Goal: Task Accomplishment & Management: Manage account settings

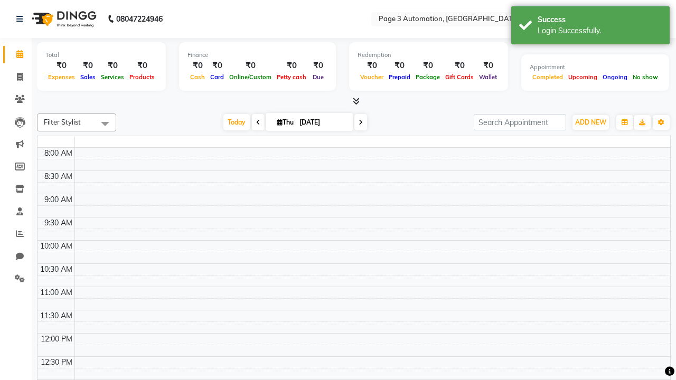
select select "en"
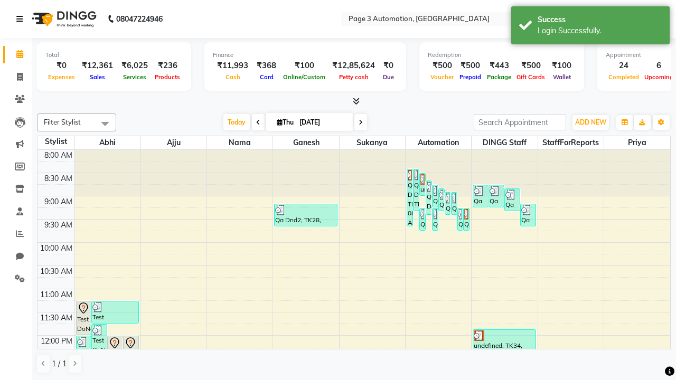
click at [22, 19] on icon at bounding box center [19, 18] width 6 height 7
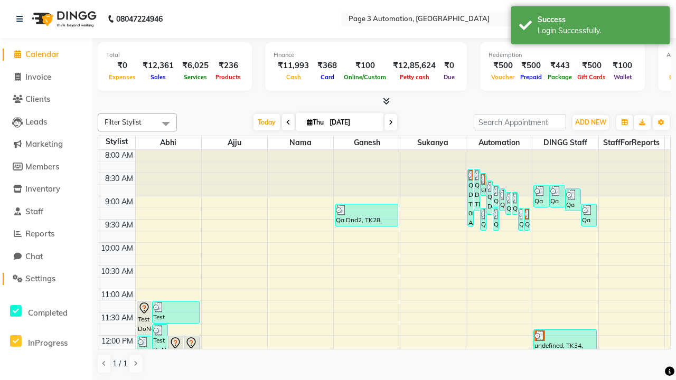
click at [46, 279] on span "Settings" at bounding box center [40, 279] width 30 height 10
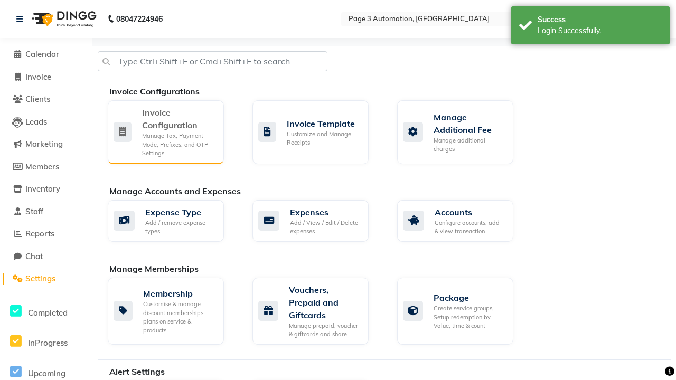
click at [165, 132] on div "Manage Tax, Payment Mode, Prefixes, and OTP Settings" at bounding box center [178, 145] width 73 height 26
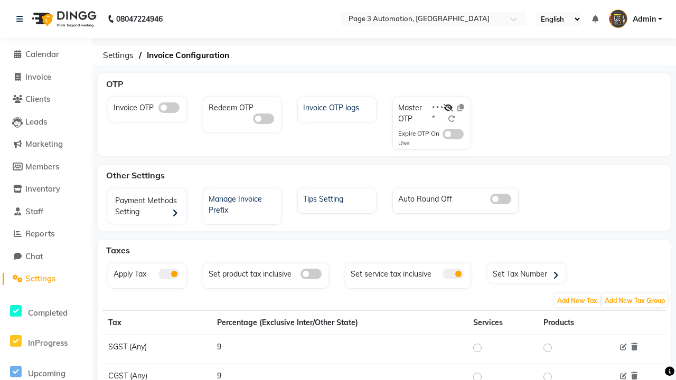
click at [453, 274] on span at bounding box center [453, 274] width 21 height 11
click at [443, 276] on input "checkbox" at bounding box center [443, 276] width 0 height 0
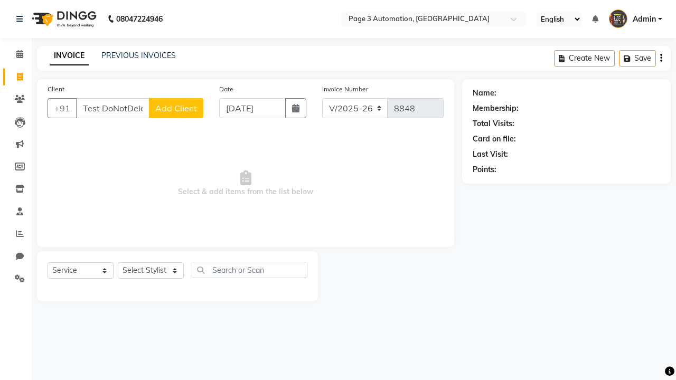
select select "2774"
select select "service"
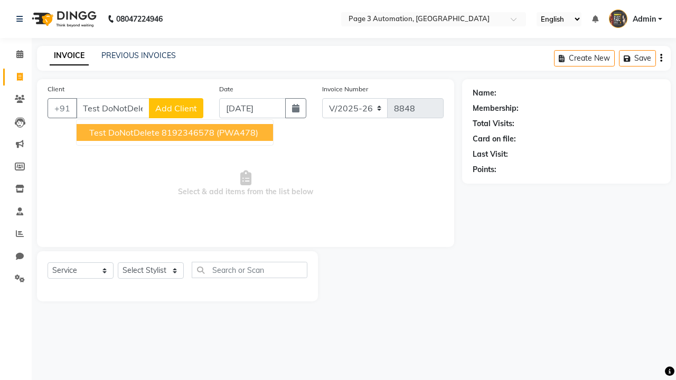
click at [176, 133] on ngb-highlight "8192346578" at bounding box center [188, 132] width 53 height 11
type input "8192346578"
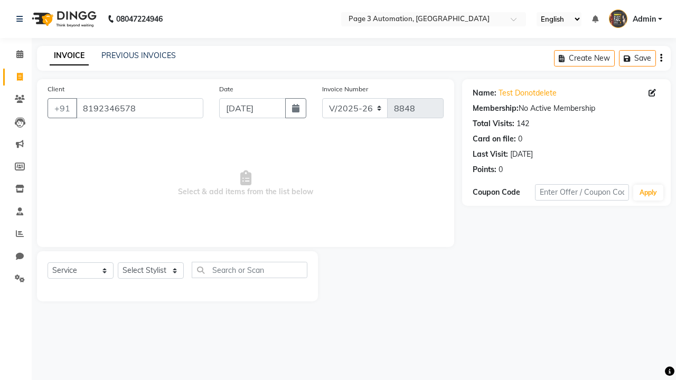
select select "712"
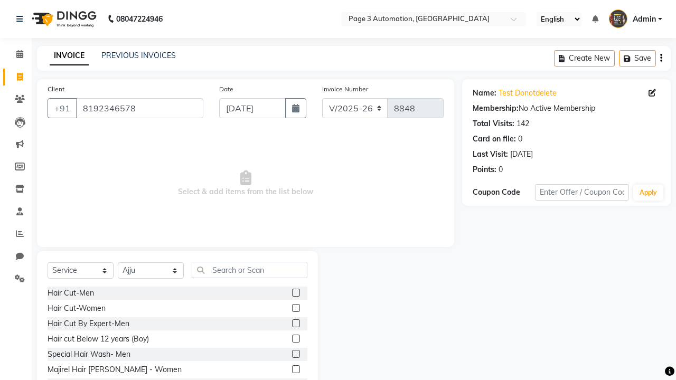
click at [295, 324] on label at bounding box center [296, 324] width 8 height 8
click at [295, 324] on input "checkbox" at bounding box center [295, 324] width 7 height 7
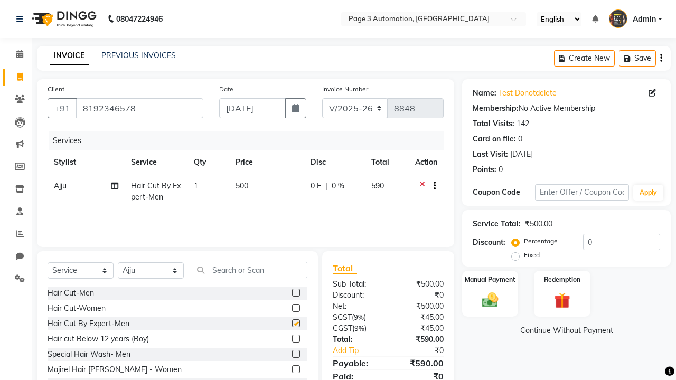
checkbox input "false"
click at [22, 19] on icon at bounding box center [19, 18] width 6 height 7
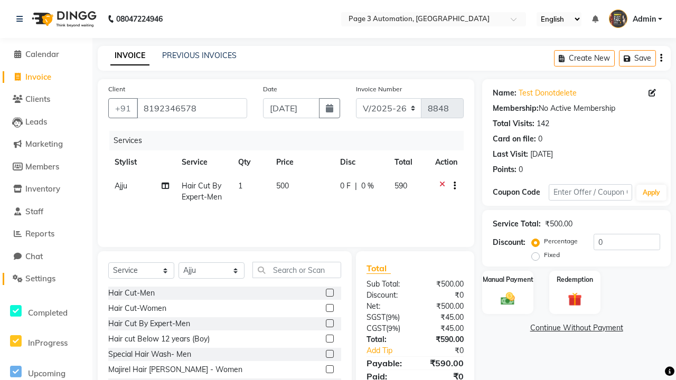
click at [46, 279] on span "Settings" at bounding box center [40, 279] width 30 height 10
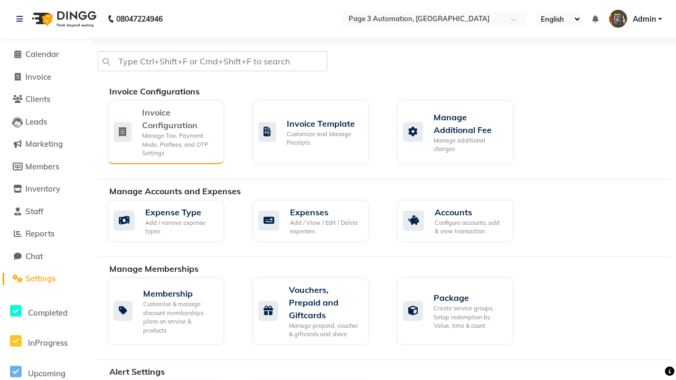
click at [165, 132] on div "Manage Tax, Payment Mode, Prefixes, and OTP Settings" at bounding box center [178, 145] width 73 height 26
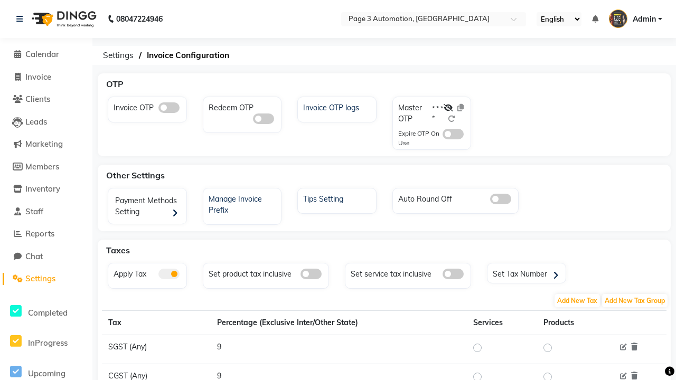
click at [453, 274] on span at bounding box center [453, 274] width 21 height 11
click at [443, 276] on input "checkbox" at bounding box center [443, 276] width 0 height 0
